Goal: Information Seeking & Learning: Understand process/instructions

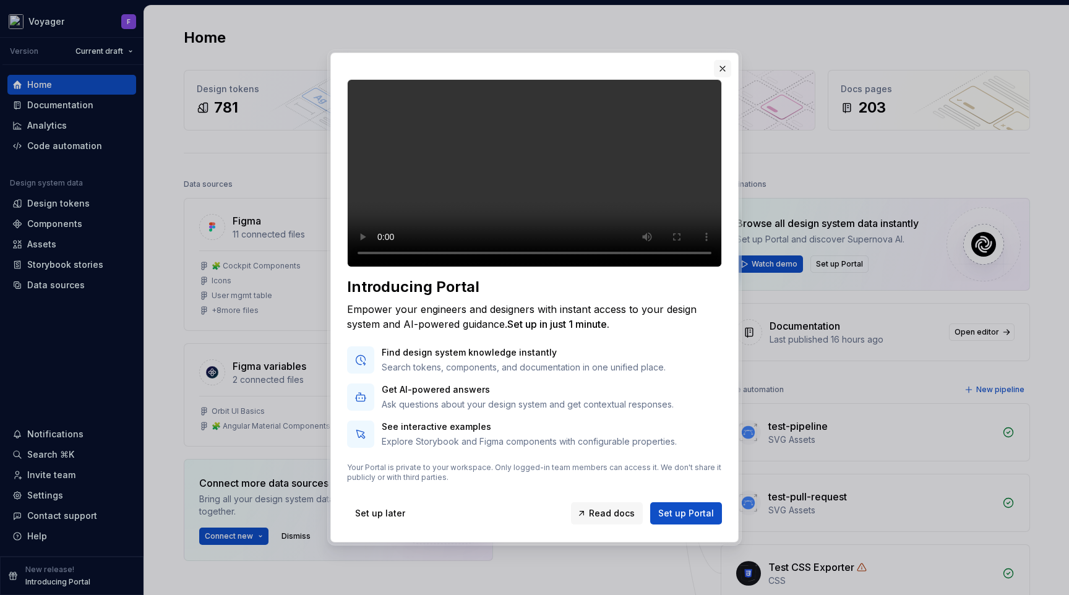
click at [723, 60] on button "button" at bounding box center [722, 68] width 17 height 17
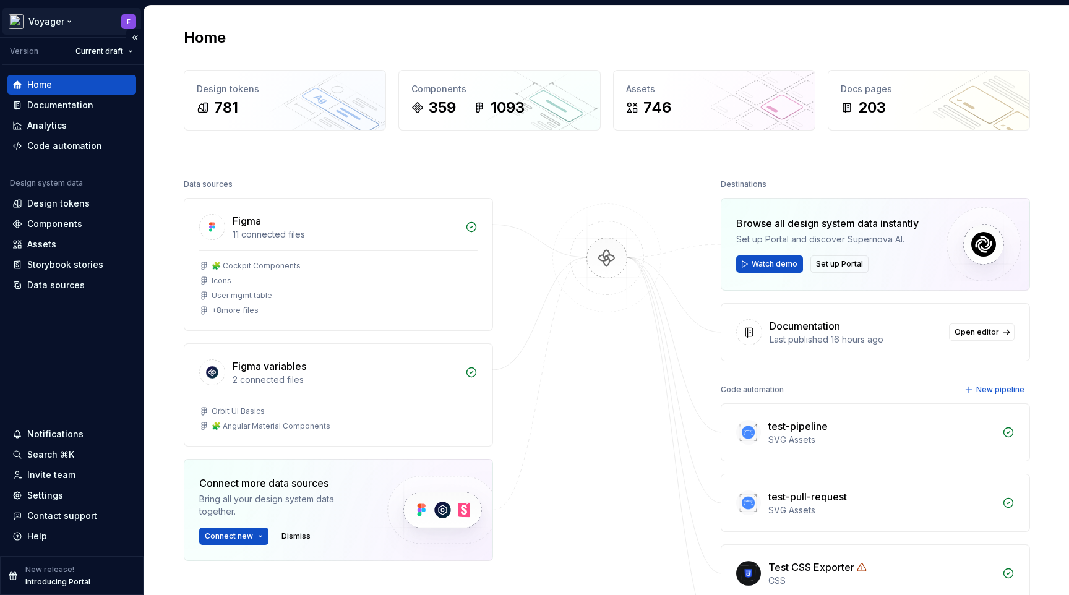
click at [46, 20] on html "Voyager F Version Current draft Home Documentation Analytics Code automation De…" at bounding box center [534, 297] width 1069 height 595
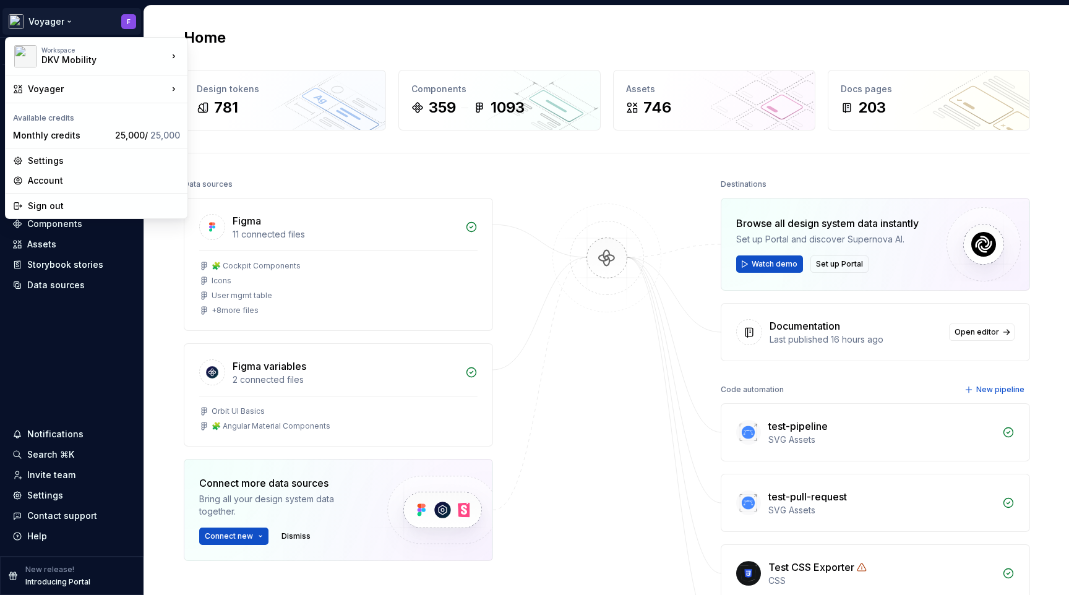
click at [322, 40] on html "Voyager F Version Current draft Home Documentation Analytics Code automation De…" at bounding box center [534, 297] width 1069 height 595
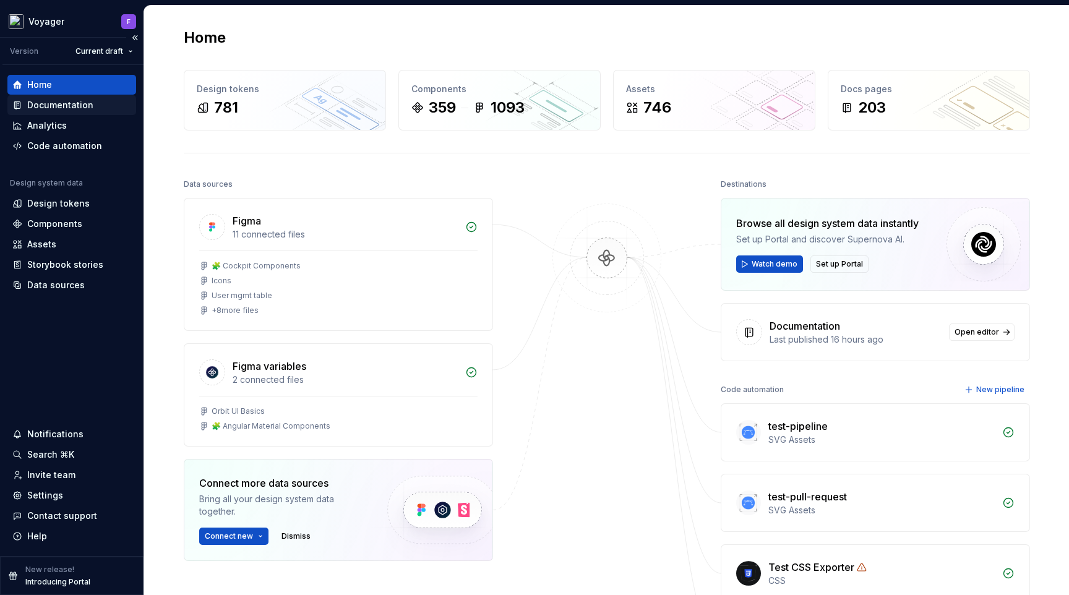
click at [59, 106] on div "Documentation" at bounding box center [60, 105] width 66 height 12
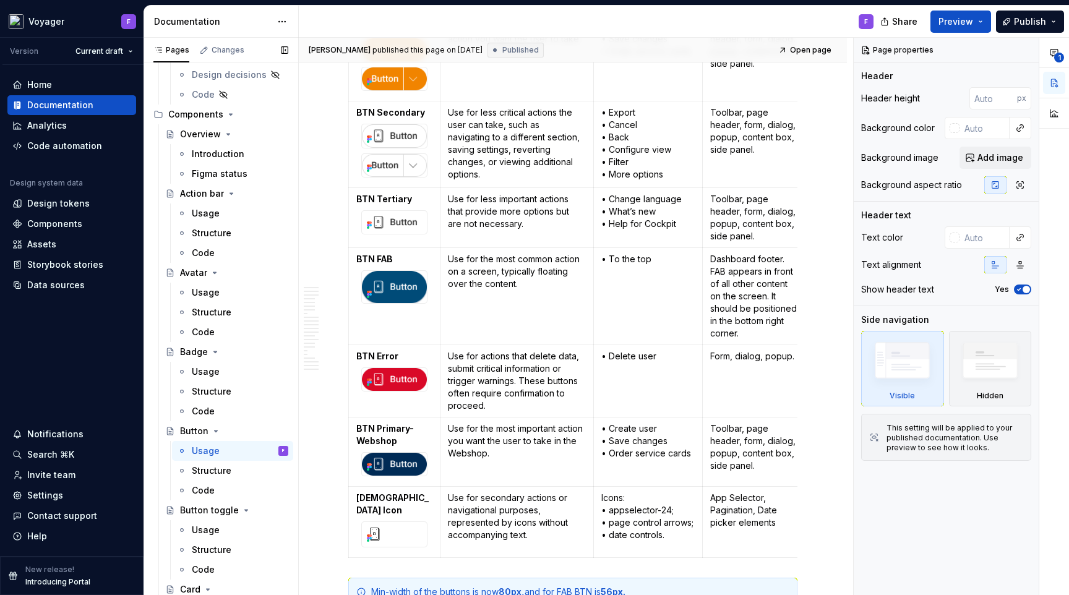
scroll to position [699, 0]
click at [200, 211] on div "Usage" at bounding box center [206, 213] width 28 height 12
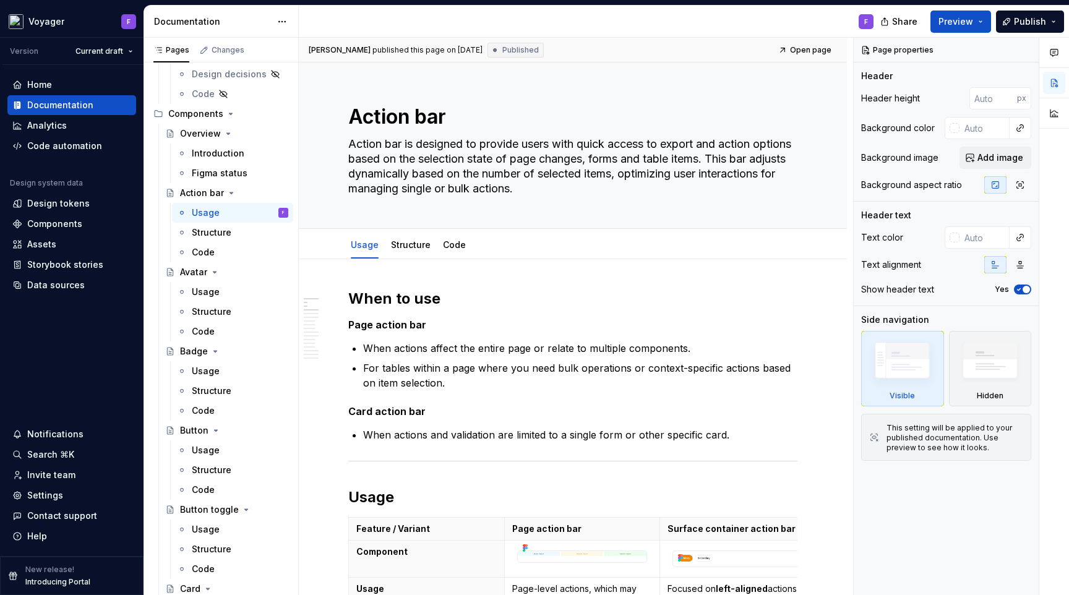
scroll to position [34, 0]
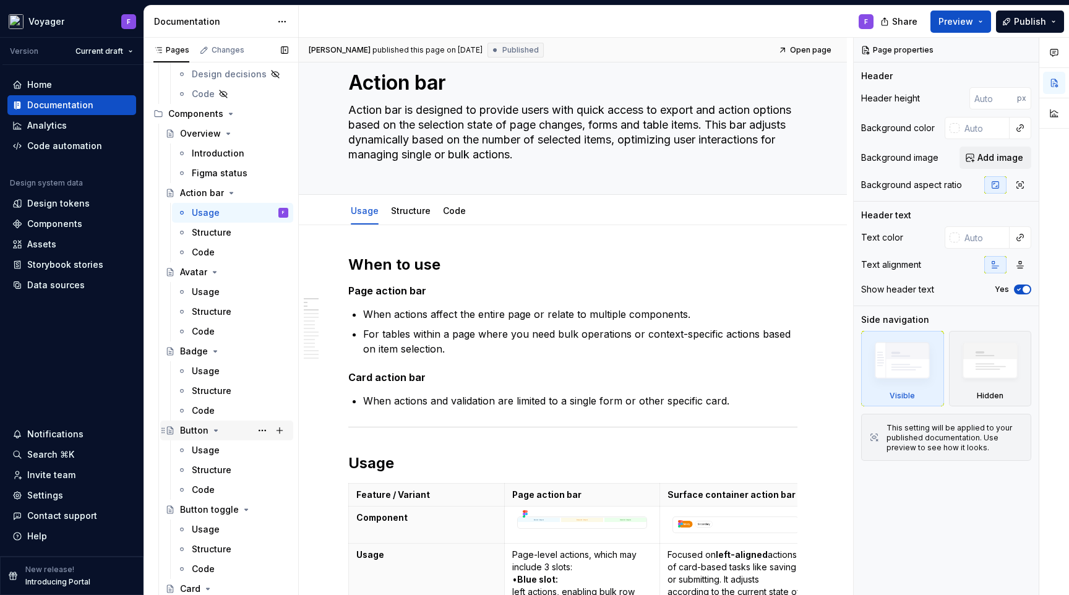
click at [202, 434] on div "Button" at bounding box center [194, 430] width 28 height 12
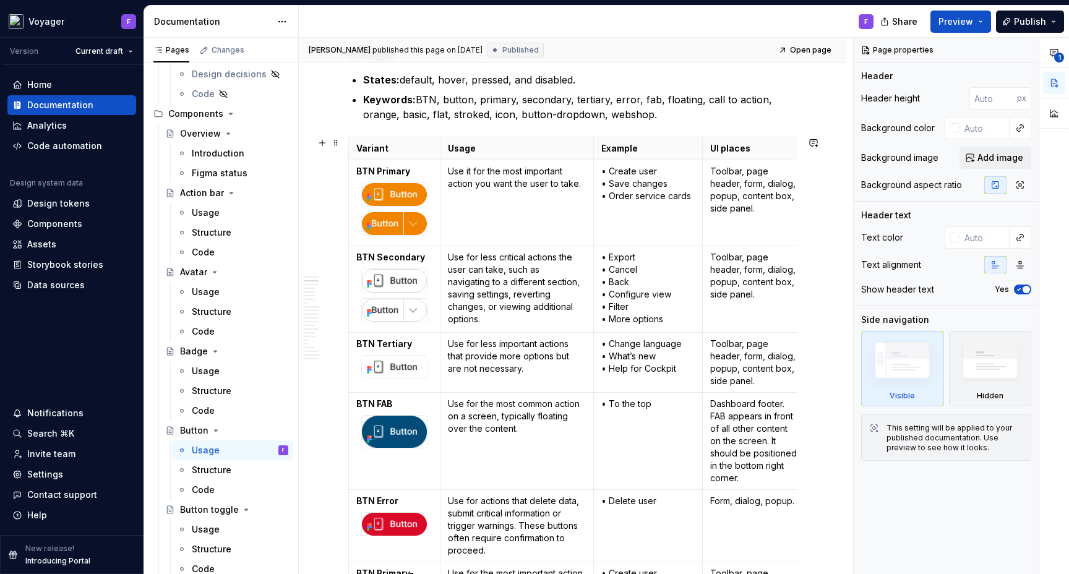
scroll to position [304, 0]
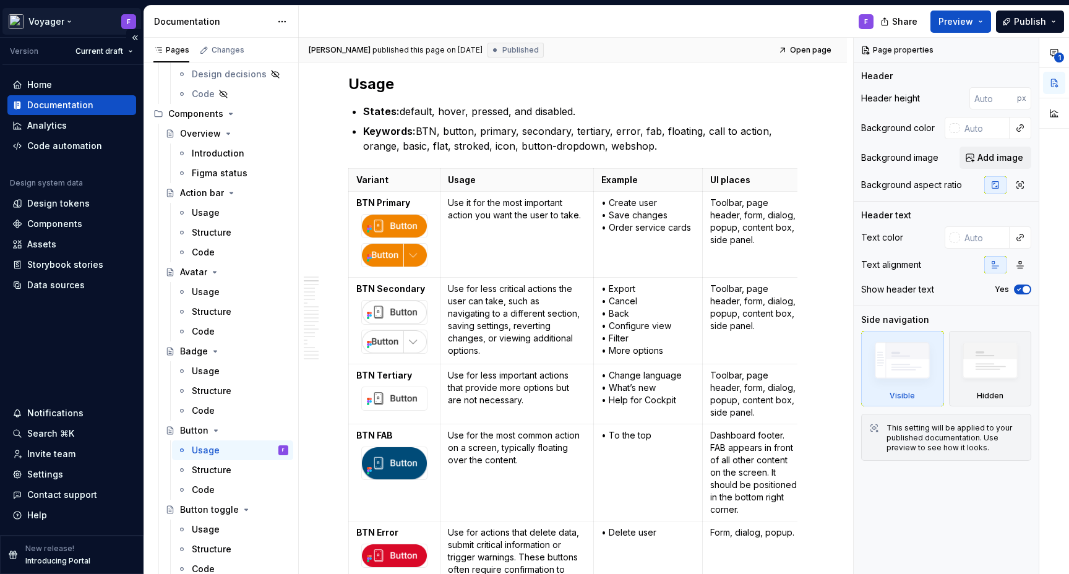
click at [56, 22] on html "Voyager F Version Current draft Home Documentation Analytics Code automation De…" at bounding box center [534, 287] width 1069 height 574
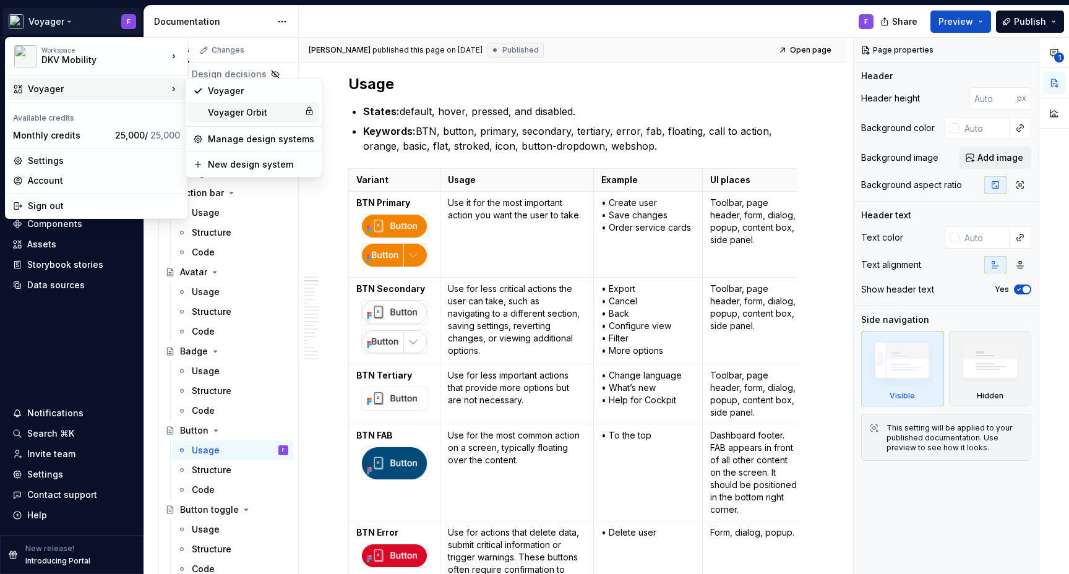
click at [221, 112] on div "Voyager Orbit" at bounding box center [254, 112] width 92 height 12
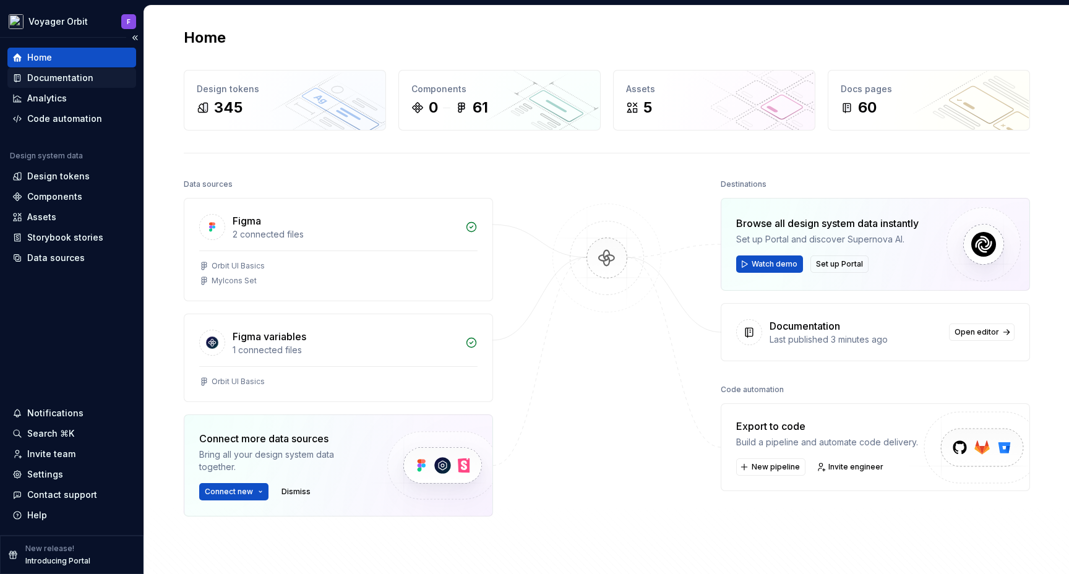
click at [43, 76] on div "Documentation" at bounding box center [60, 78] width 66 height 12
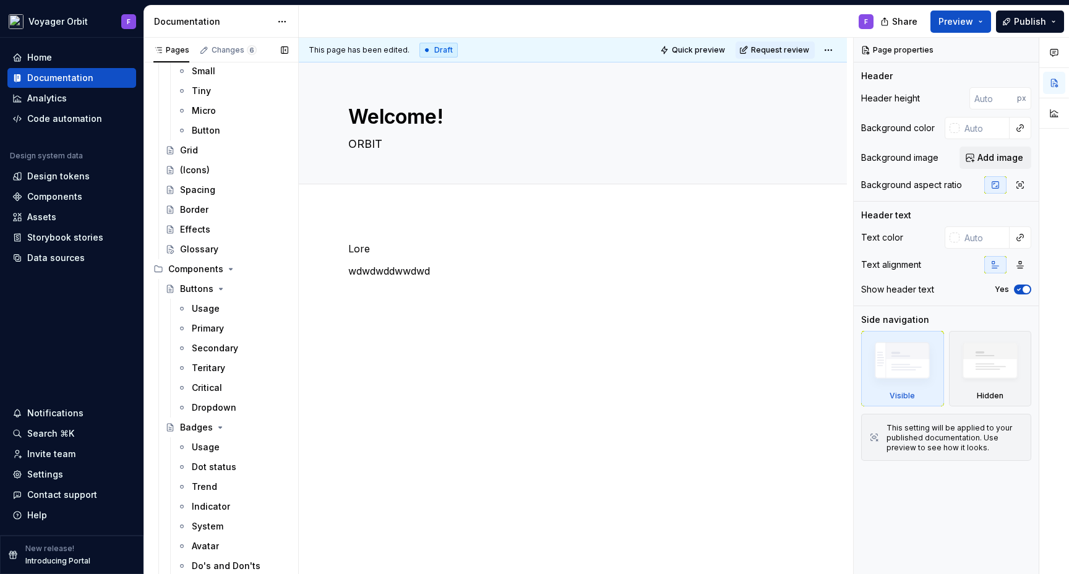
scroll to position [317, 0]
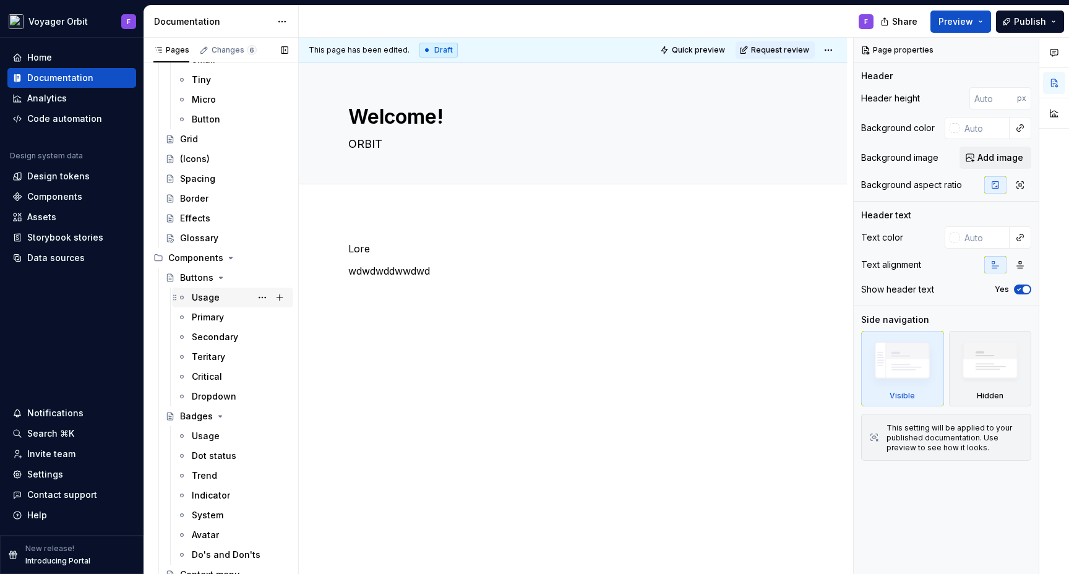
click at [200, 297] on div "Usage" at bounding box center [206, 297] width 28 height 12
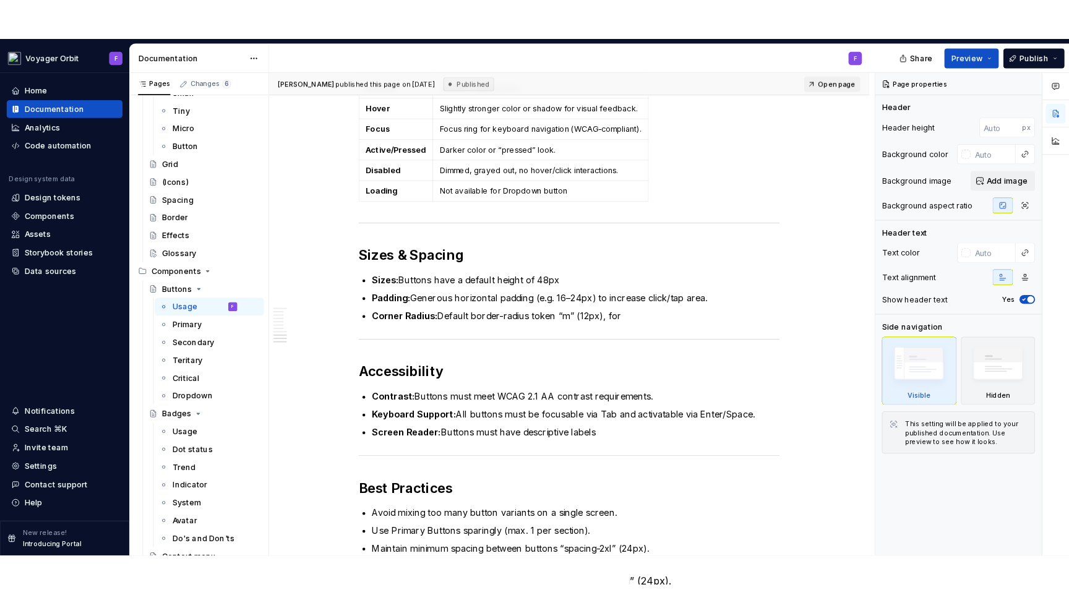
scroll to position [1434, 0]
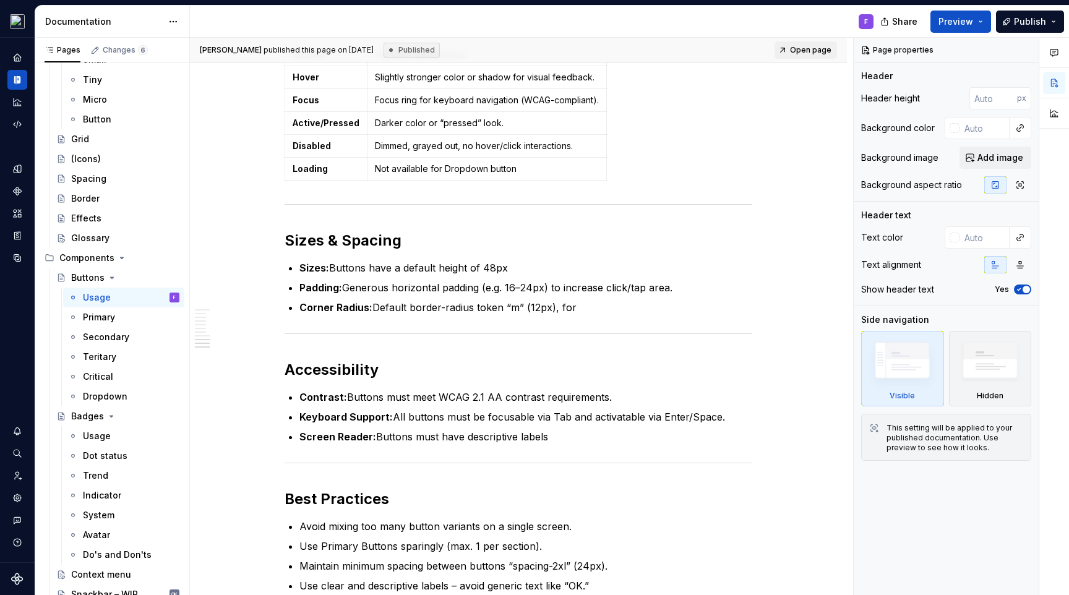
type textarea "*"
